Goal: Task Accomplishment & Management: Manage account settings

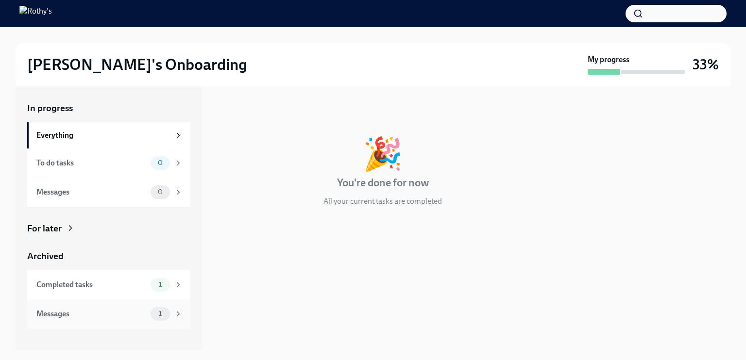
click at [90, 313] on div "Messages" at bounding box center [91, 314] width 110 height 11
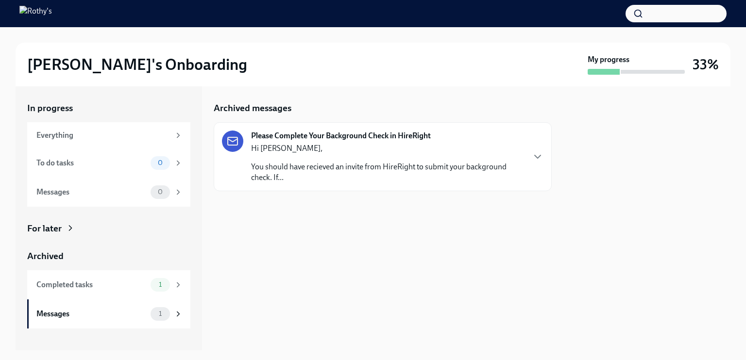
click at [366, 165] on p "You should have recieved an invite from HireRight to submit your background che…" at bounding box center [387, 172] width 273 height 21
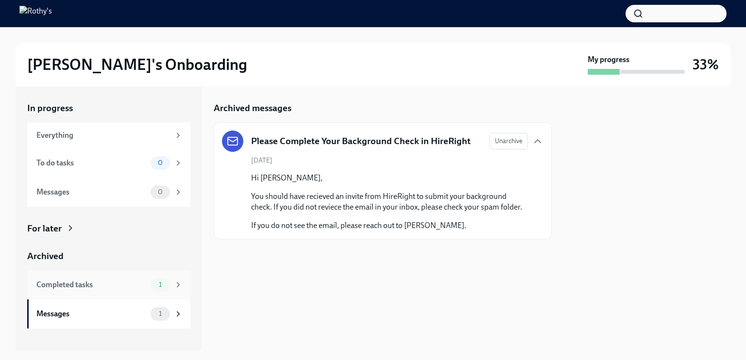
click at [137, 287] on div "Completed tasks" at bounding box center [91, 285] width 110 height 11
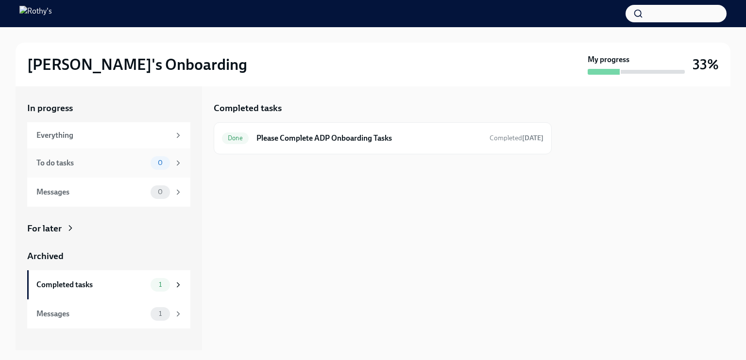
click at [153, 171] on div "To do tasks 0" at bounding box center [108, 163] width 163 height 29
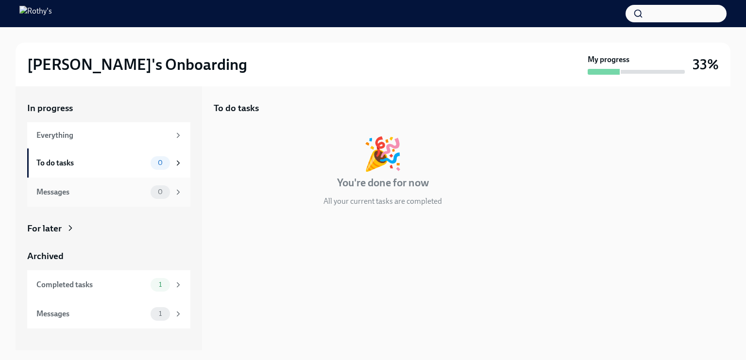
click at [144, 196] on div "Messages" at bounding box center [91, 192] width 110 height 11
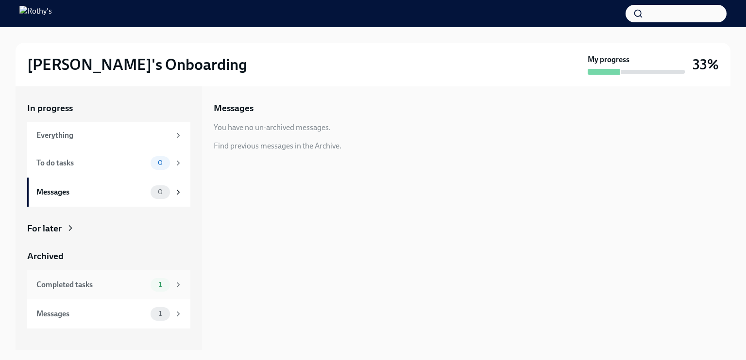
click at [134, 291] on div "Completed tasks 1" at bounding box center [109, 285] width 146 height 14
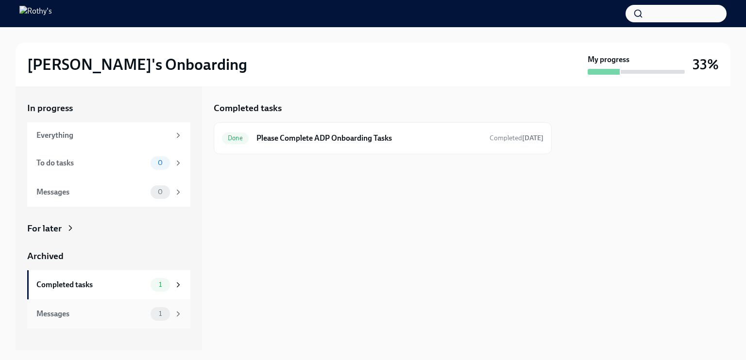
click at [135, 316] on div "Messages" at bounding box center [91, 314] width 110 height 11
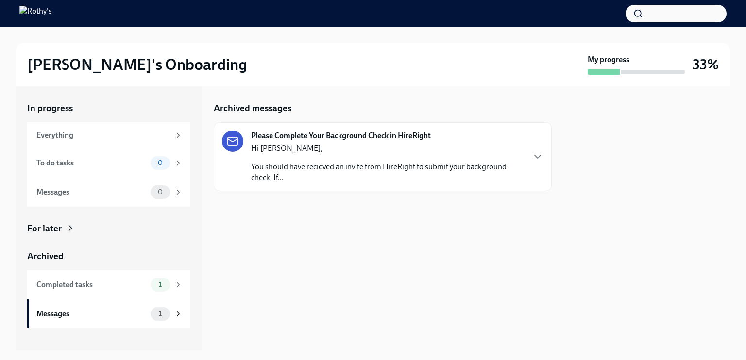
click at [297, 159] on div "Hi [PERSON_NAME], You should have recieved an invite from HireRight to submit y…" at bounding box center [387, 163] width 273 height 40
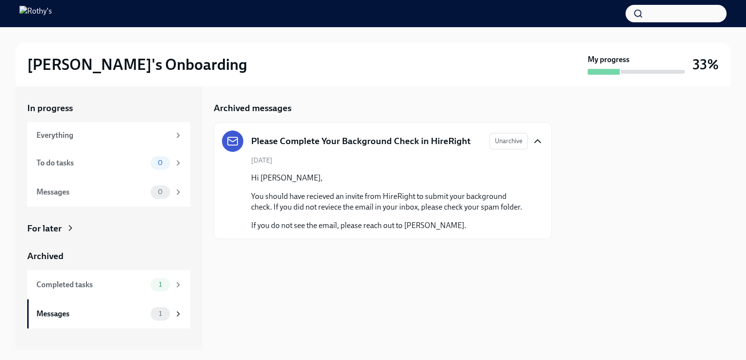
click at [541, 137] on icon "button" at bounding box center [538, 142] width 12 height 12
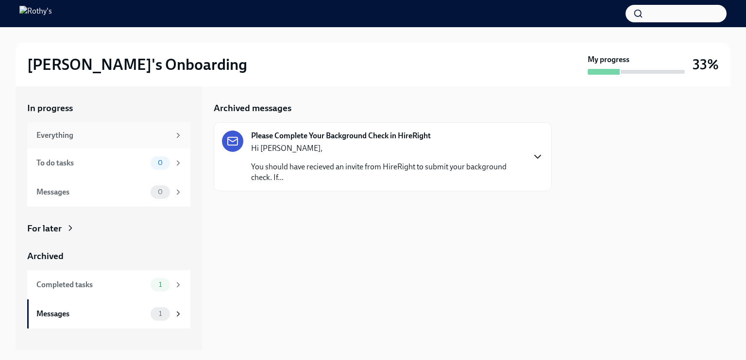
click at [154, 136] on div "Everything" at bounding box center [103, 135] width 134 height 11
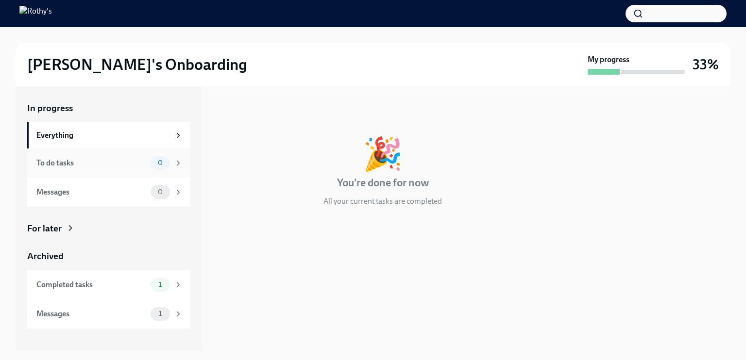
click at [133, 171] on div "To do tasks 0" at bounding box center [108, 163] width 163 height 29
click at [131, 189] on div "Messages" at bounding box center [91, 192] width 110 height 11
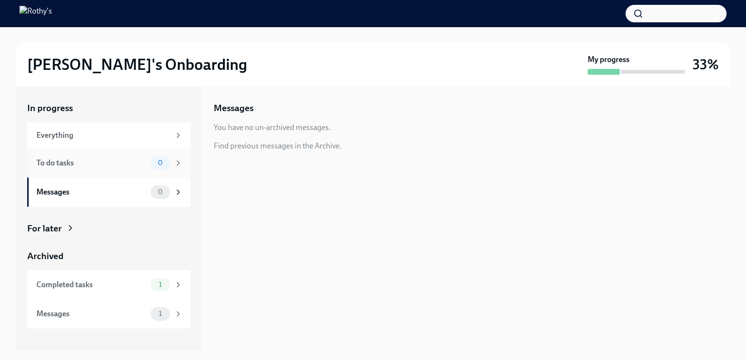
click at [132, 172] on div "To do tasks 0" at bounding box center [108, 163] width 163 height 29
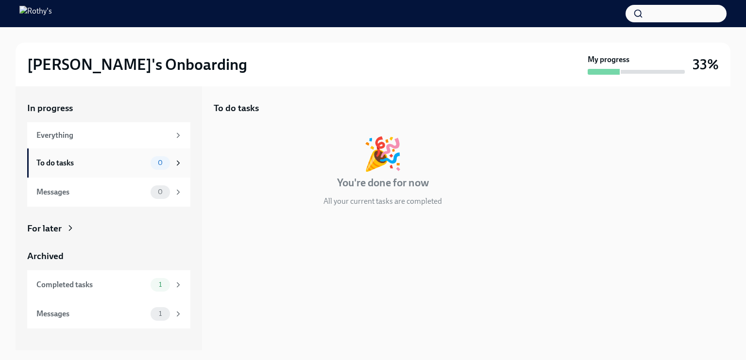
click at [138, 154] on div "To do tasks 0" at bounding box center [108, 163] width 163 height 29
click at [138, 132] on div "Everything" at bounding box center [103, 135] width 134 height 11
